Goal: Register for event/course: Register for event/course

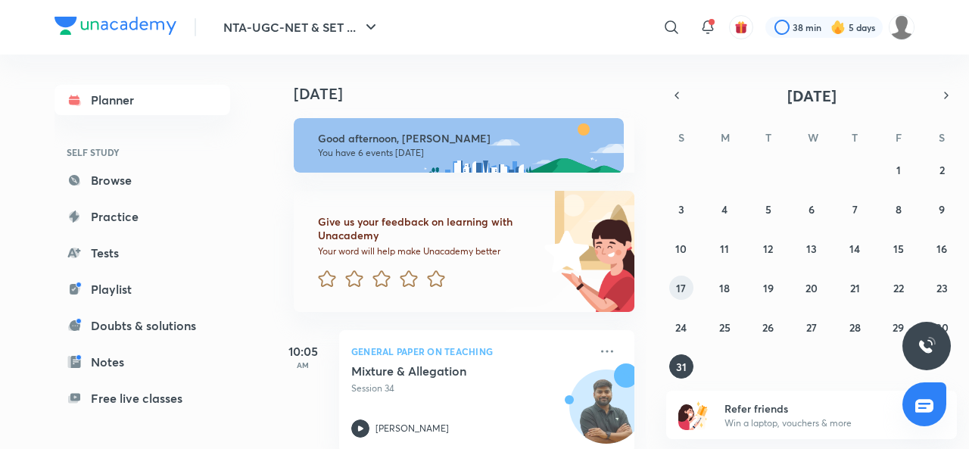
click at [684, 284] on abbr "17" at bounding box center [681, 288] width 10 height 14
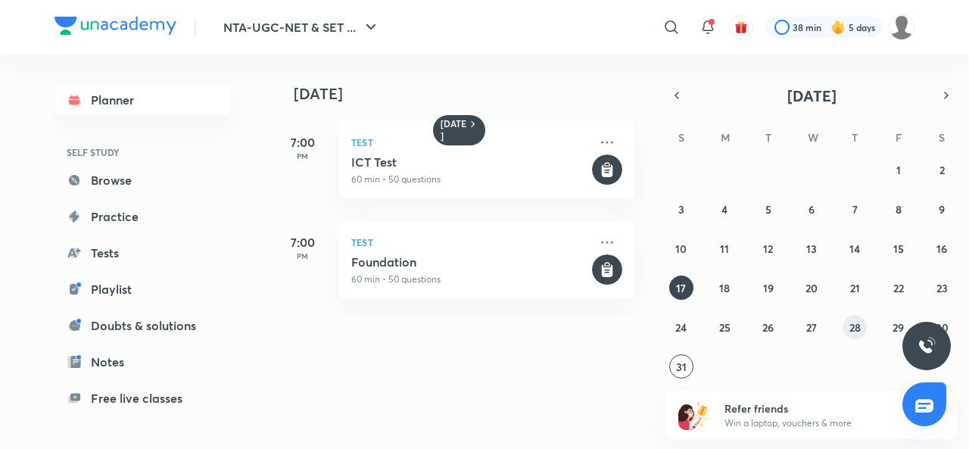
click at [854, 326] on abbr "28" at bounding box center [854, 327] width 11 height 14
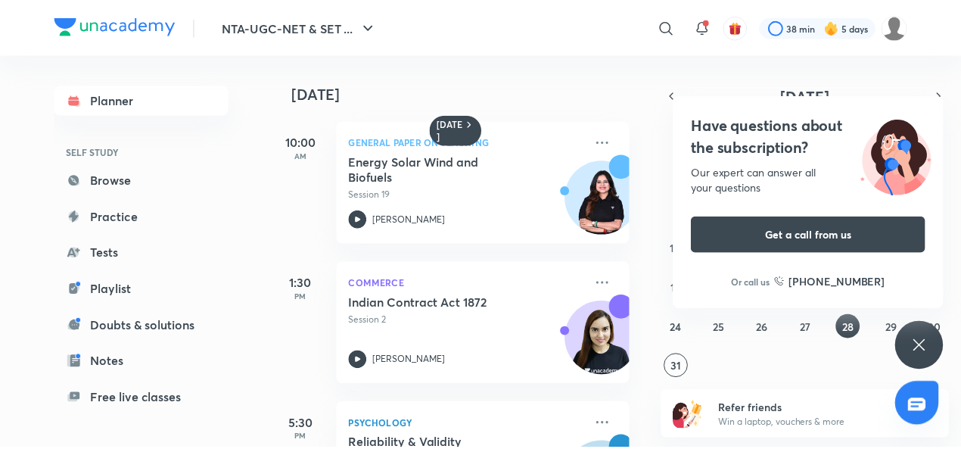
scroll to position [241, 0]
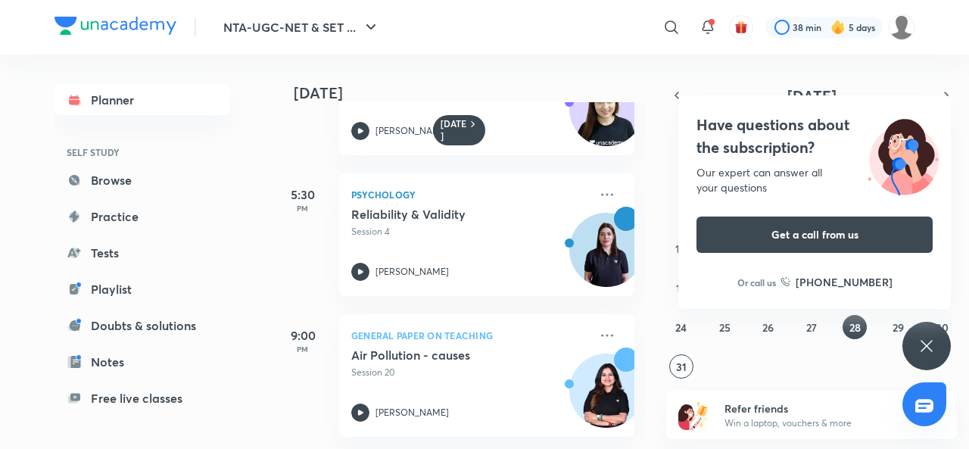
click at [598, 185] on icon at bounding box center [607, 194] width 18 height 18
click at [664, 282] on p "View educator" at bounding box center [712, 288] width 104 height 16
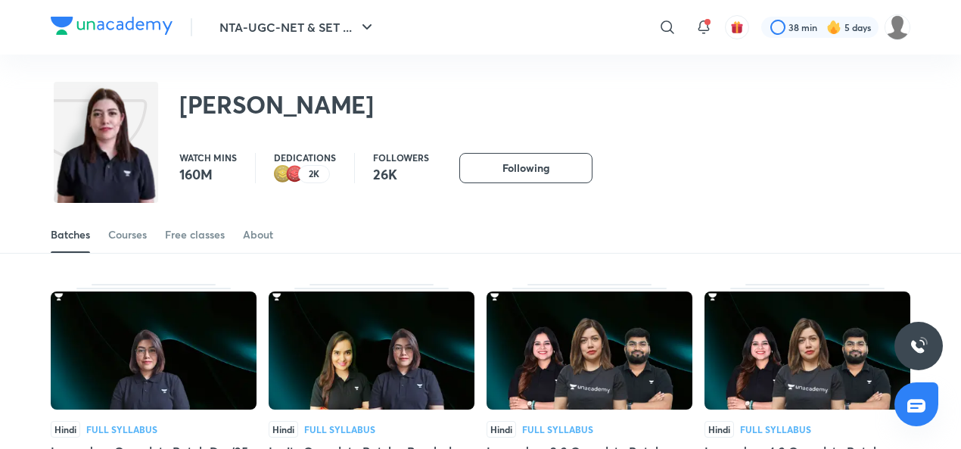
click at [130, 237] on div "Courses" at bounding box center [127, 234] width 39 height 15
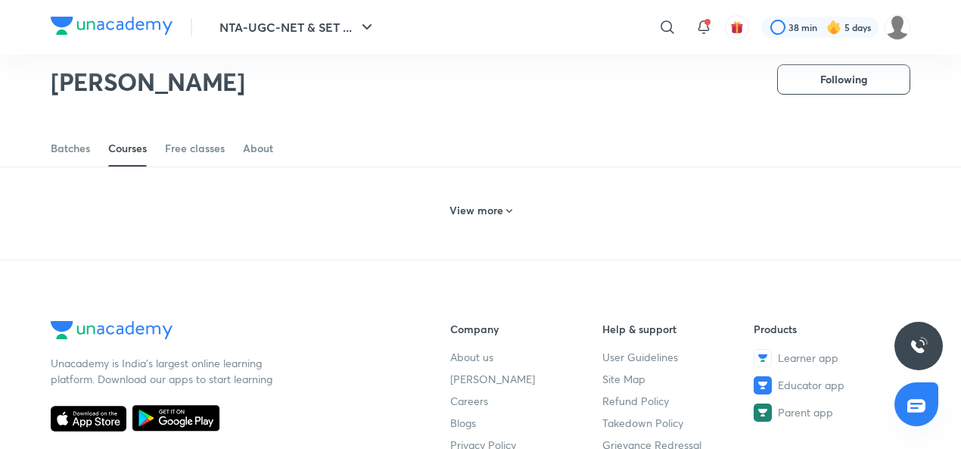
scroll to position [876, 0]
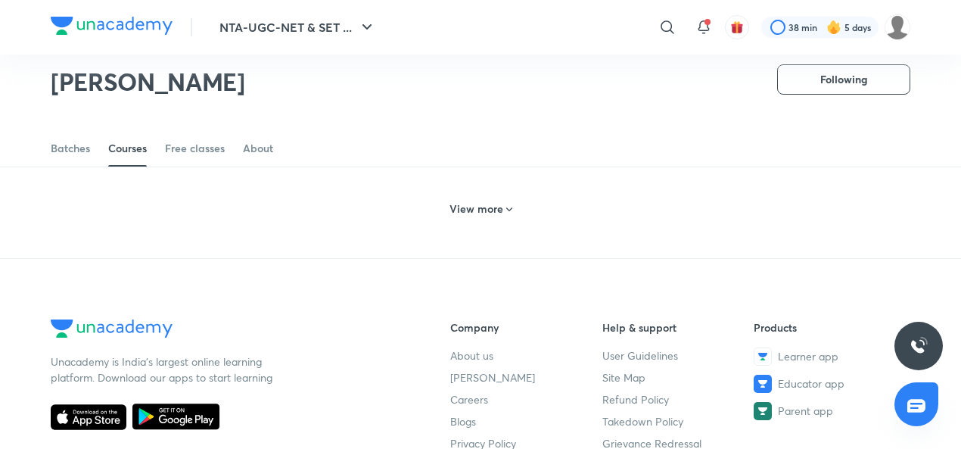
click at [474, 213] on h6 "View more" at bounding box center [476, 208] width 54 height 15
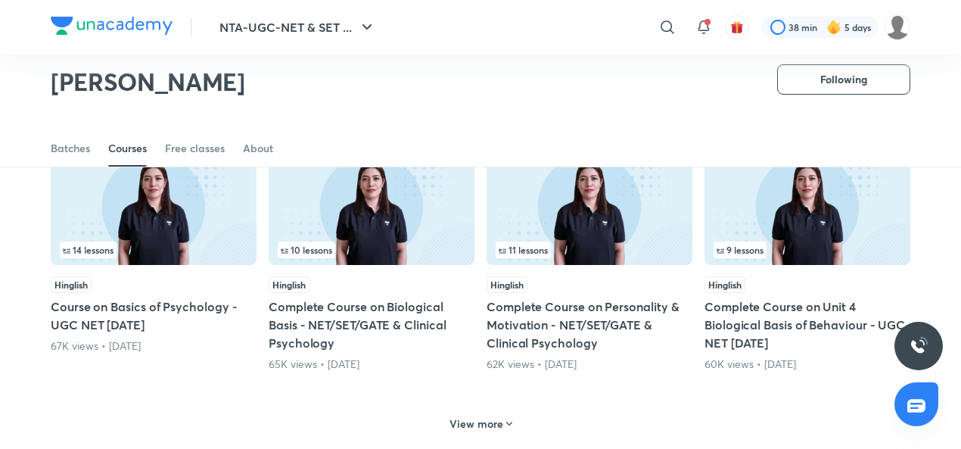
scroll to position [1482, 0]
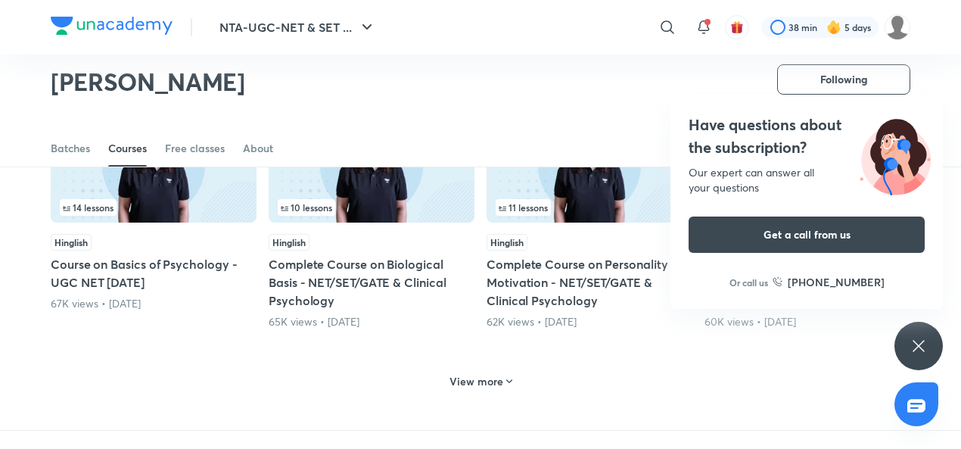
click at [923, 346] on icon at bounding box center [919, 346] width 18 height 18
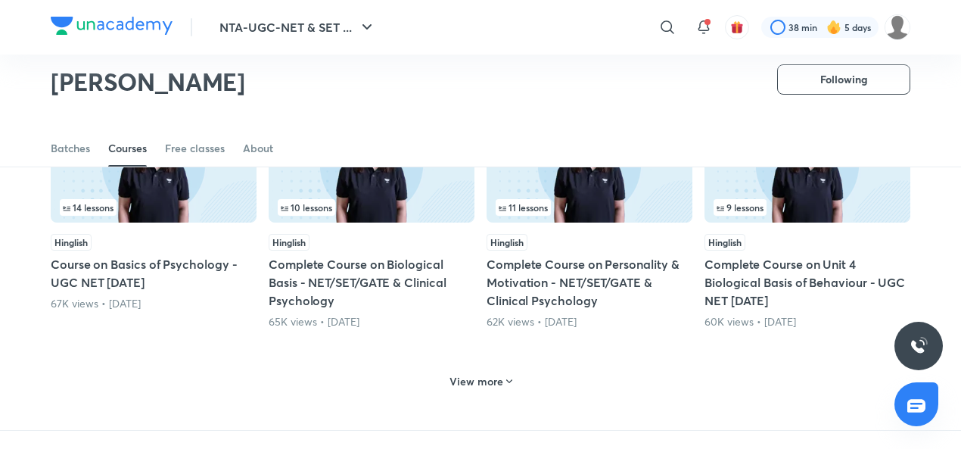
click at [333, 288] on h5 "Complete Course on Biological Basis - NET/SET/GATE & Clinical Psychology" at bounding box center [372, 282] width 206 height 54
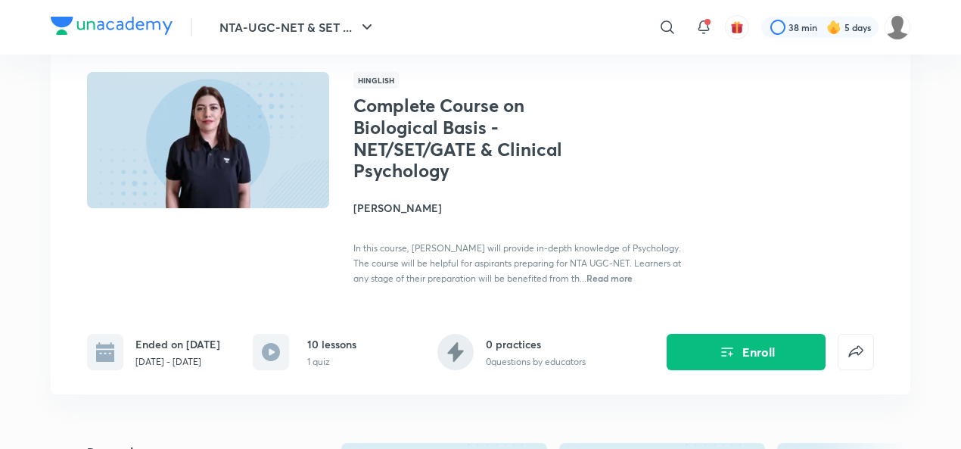
scroll to position [89, 0]
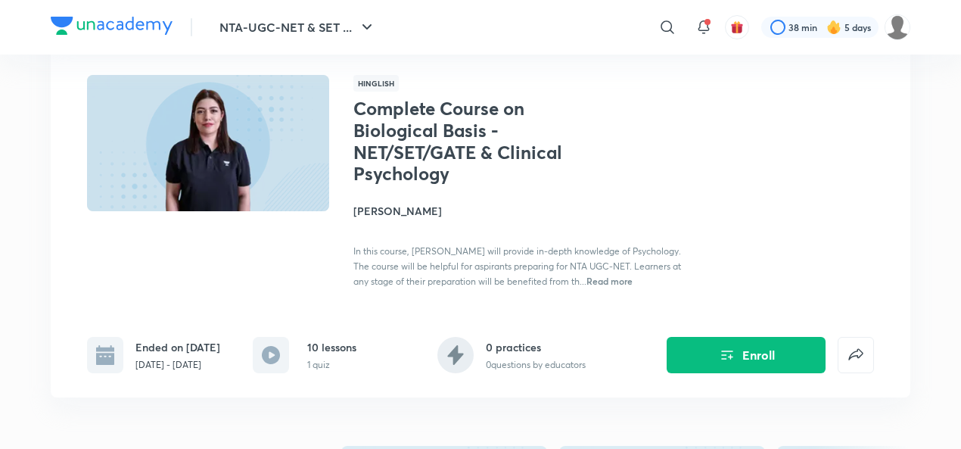
click at [730, 364] on icon "Enroll" at bounding box center [727, 355] width 18 height 18
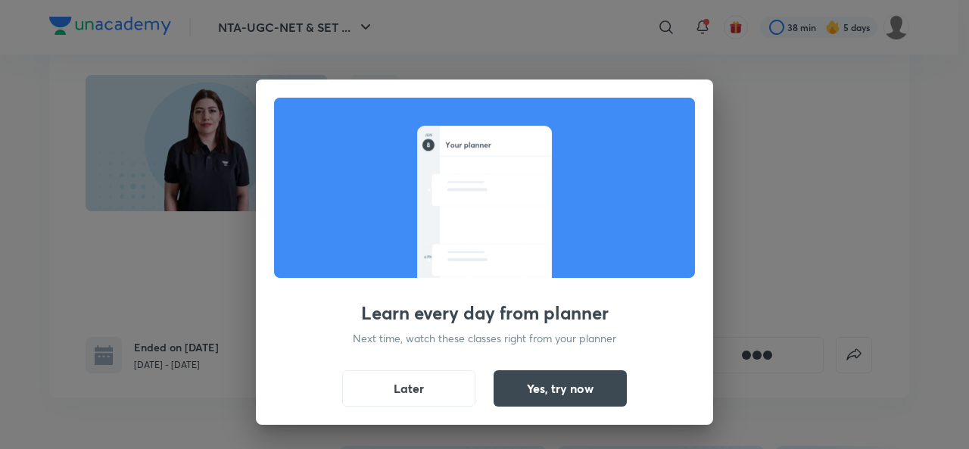
click at [396, 393] on button "Later" at bounding box center [408, 388] width 133 height 36
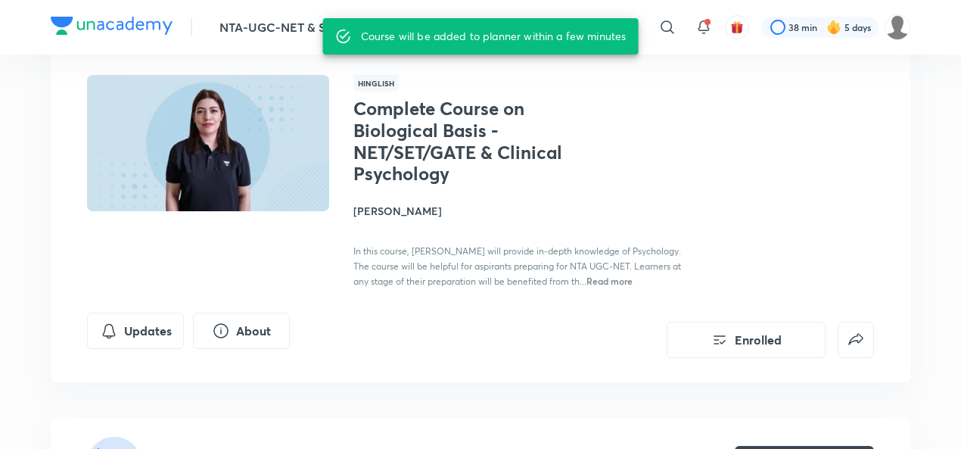
click at [150, 327] on button "Updates" at bounding box center [135, 331] width 97 height 36
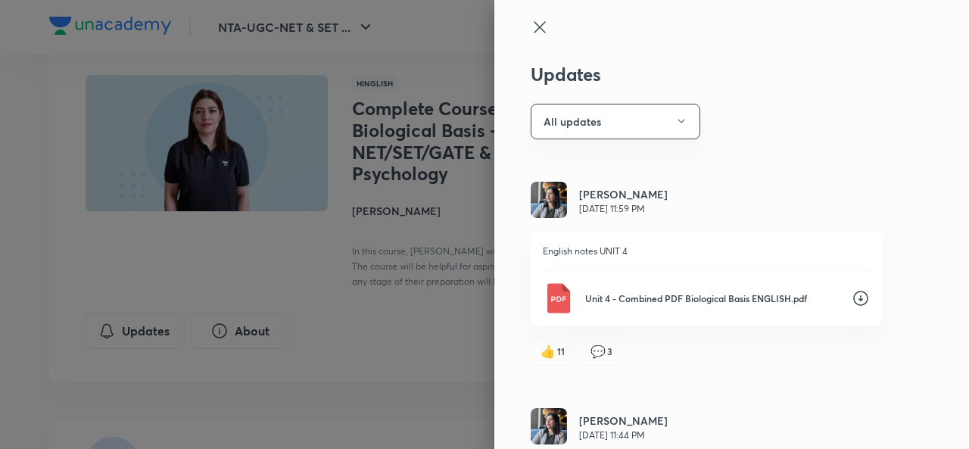
click at [754, 300] on p "Unit 4 - Combined PDF Biological Basis ENGLISH.pdf" at bounding box center [712, 298] width 254 height 14
click at [530, 30] on icon at bounding box center [539, 27] width 18 height 18
